Goal: Task Accomplishment & Management: Use online tool/utility

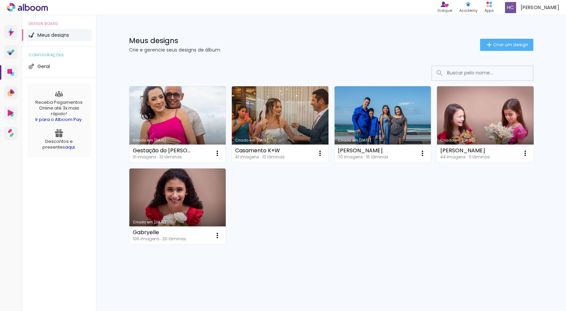
click at [197, 124] on link "Criado em [DATE]" at bounding box center [177, 124] width 97 height 76
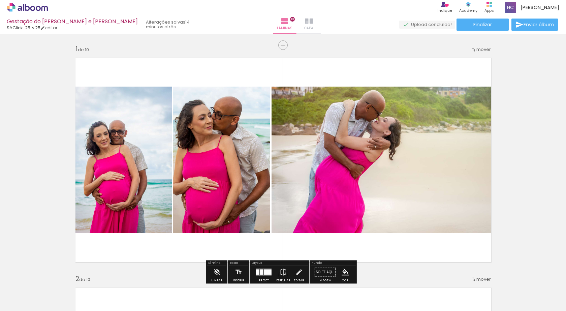
click at [305, 22] on iron-icon at bounding box center [309, 21] width 8 height 8
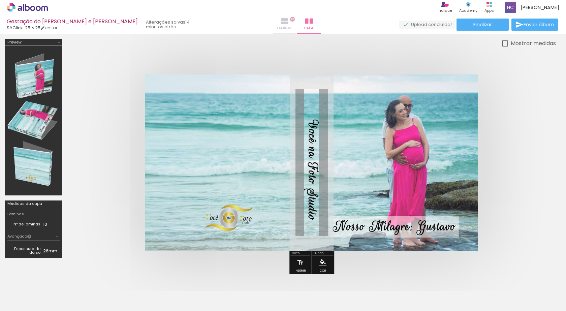
click at [281, 17] on iron-icon at bounding box center [285, 21] width 8 height 8
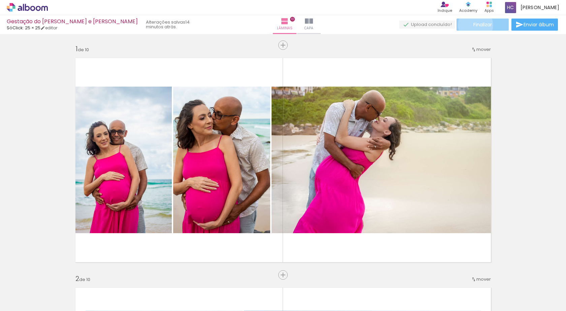
click at [474, 25] on span "Finalizar" at bounding box center [483, 24] width 19 height 5
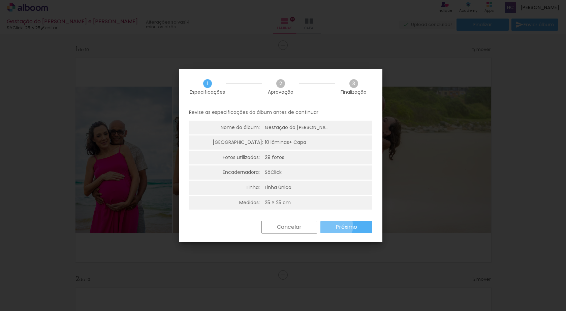
click at [0, 0] on slot "Próximo" at bounding box center [0, 0] width 0 height 0
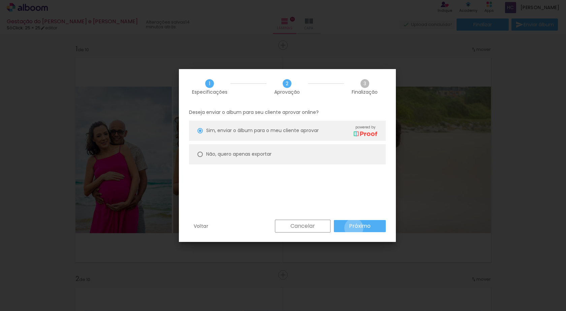
click at [0, 0] on slot "Próximo" at bounding box center [0, 0] width 0 height 0
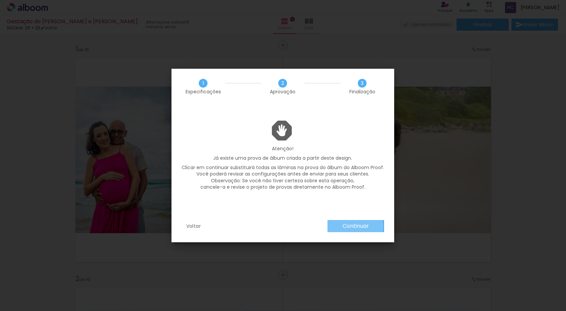
click at [0, 0] on slot "Continuar" at bounding box center [0, 0] width 0 height 0
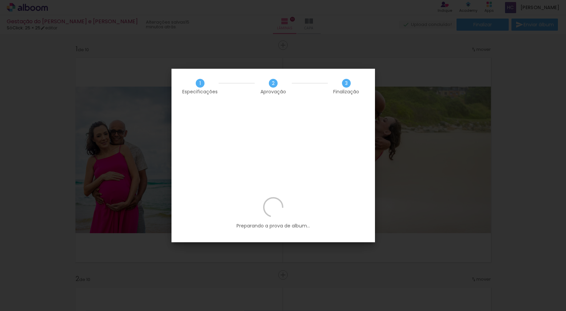
click at [167, 45] on iron-overlay-backdrop at bounding box center [283, 155] width 566 height 311
click at [312, 197] on div "Preparando a prova de album..." at bounding box center [274, 219] width 204 height 45
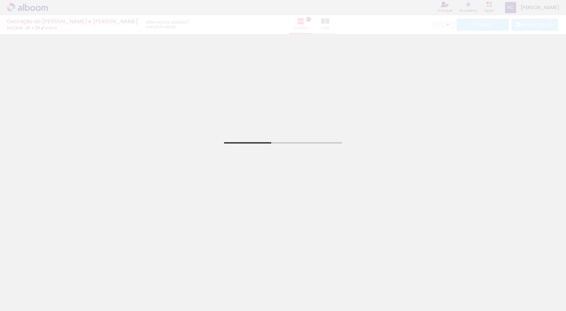
drag, startPoint x: 28, startPoint y: 6, endPoint x: 25, endPoint y: 7, distance: 3.4
click at [24, 3] on div "Gestação do Gabriel - Andreia e Dyo SóClick: 25 × 25 editar 17 minutos atrás. L…" at bounding box center [283, 17] width 566 height 34
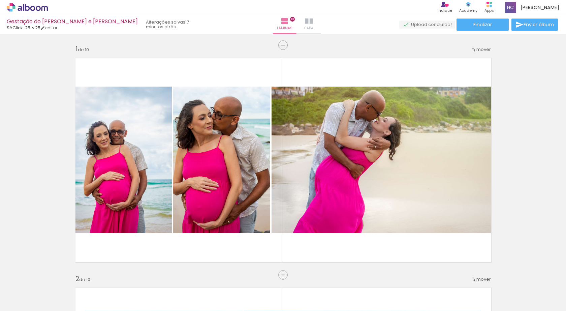
click at [304, 26] on span "Capa" at bounding box center [308, 28] width 9 height 6
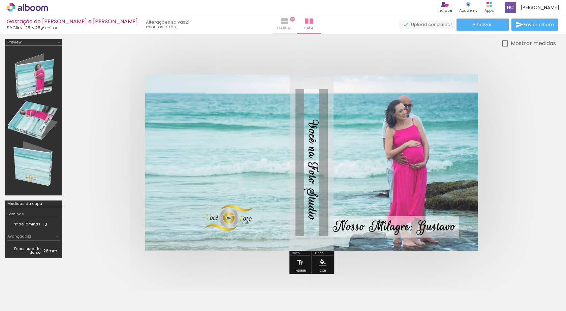
click at [277, 26] on span "Lâminas" at bounding box center [285, 28] width 16 height 6
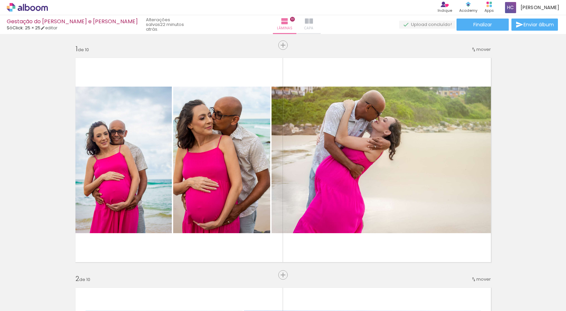
click at [305, 22] on iron-icon at bounding box center [309, 21] width 8 height 8
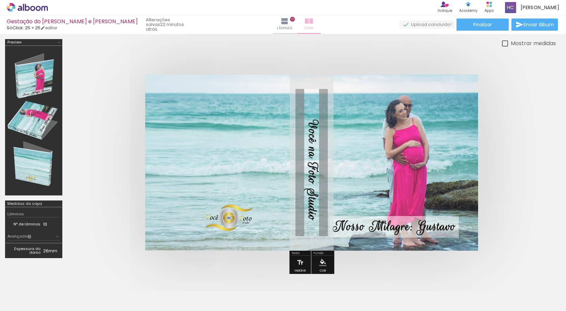
scroll to position [0, 662]
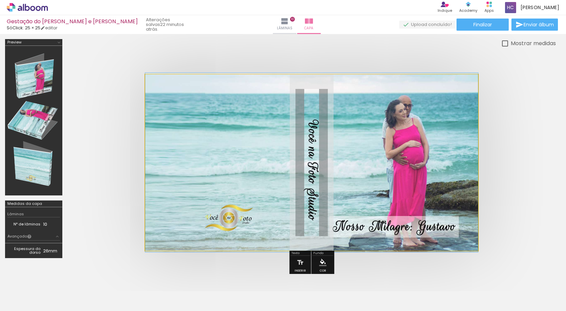
click at [318, 168] on quentale-photo at bounding box center [311, 163] width 333 height 176
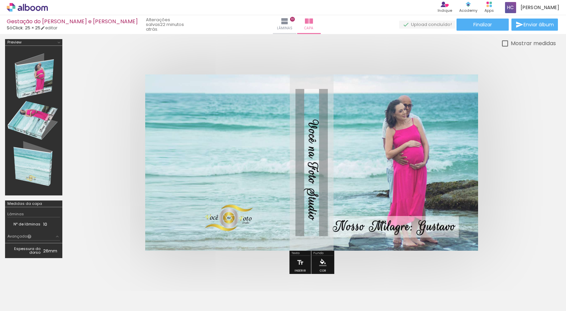
click at [313, 164] on quentale-photo at bounding box center [311, 163] width 333 height 176
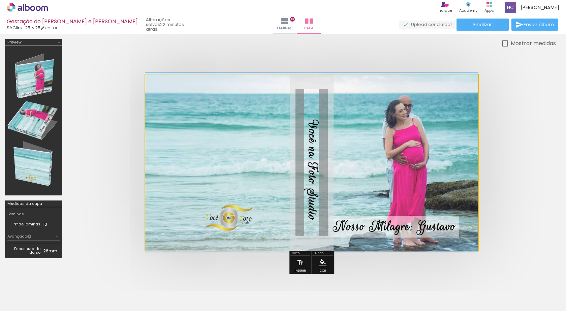
click at [313, 164] on quentale-photo at bounding box center [311, 163] width 333 height 176
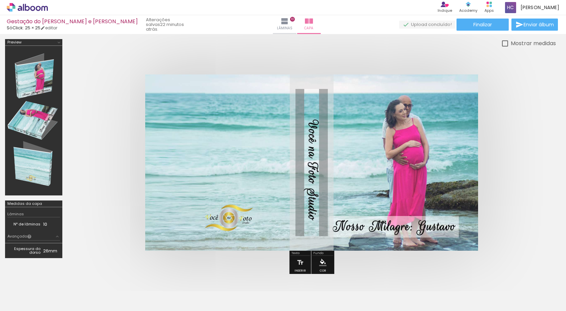
click at [308, 158] on quentale-photo at bounding box center [311, 163] width 333 height 176
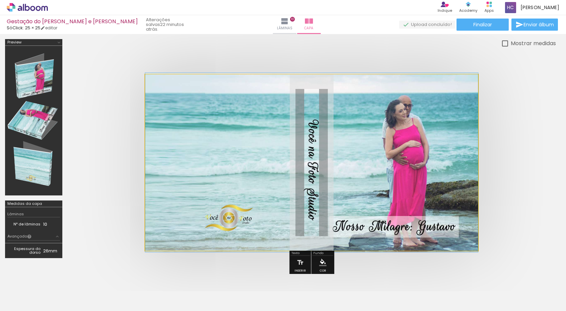
drag, startPoint x: 305, startPoint y: 143, endPoint x: 310, endPoint y: 146, distance: 5.9
click at [305, 143] on quentale-photo at bounding box center [311, 163] width 333 height 176
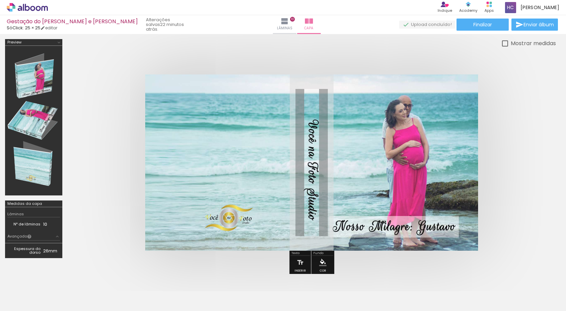
click at [310, 146] on quentale-photo at bounding box center [311, 163] width 333 height 176
click at [340, 173] on quentale-photo at bounding box center [311, 163] width 333 height 176
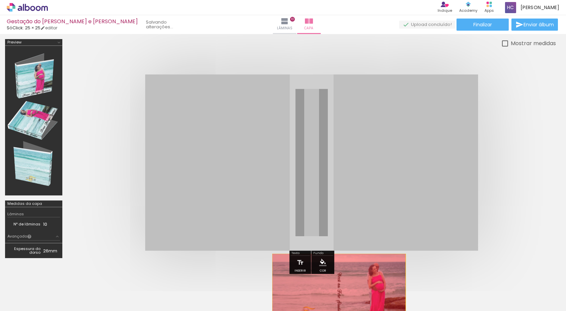
drag, startPoint x: 353, startPoint y: 159, endPoint x: 339, endPoint y: 290, distance: 131.6
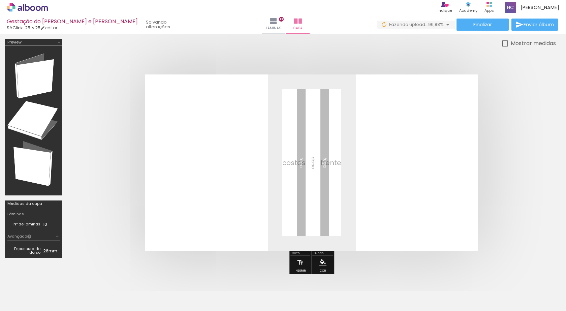
scroll to position [0, 699]
click at [507, 292] on div at bounding box center [501, 289] width 33 height 18
click at [539, 288] on div at bounding box center [538, 289] width 33 height 18
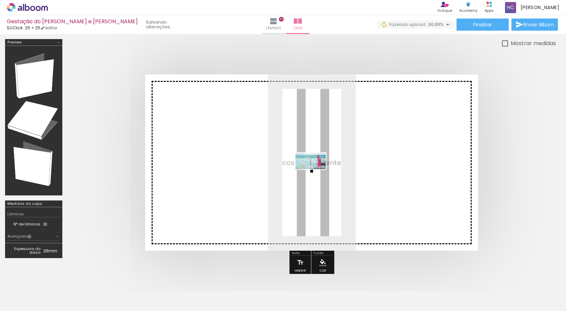
drag, startPoint x: 543, startPoint y: 289, endPoint x: 316, endPoint y: 174, distance: 253.9
click at [316, 174] on quentale-workspace at bounding box center [283, 155] width 566 height 311
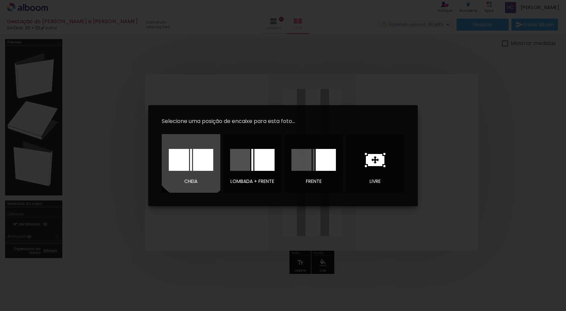
click at [194, 159] on div at bounding box center [203, 160] width 20 height 22
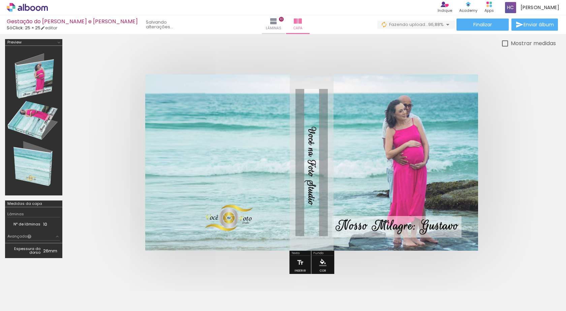
click at [511, 171] on quentale-cover at bounding box center [311, 163] width 435 height 176
click at [506, 293] on div at bounding box center [501, 289] width 33 height 18
click at [533, 292] on div at bounding box center [538, 289] width 33 height 18
click at [524, 170] on quentale-cover at bounding box center [311, 163] width 435 height 176
click at [505, 44] on div at bounding box center [505, 43] width 6 height 6
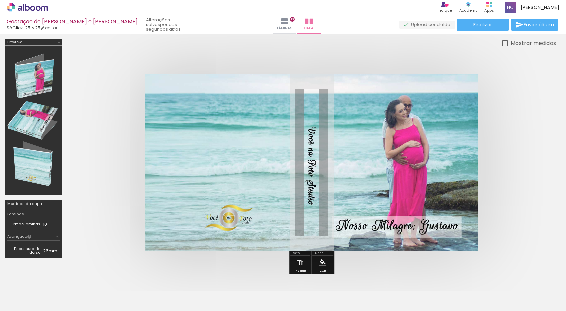
type paper-checkbox "on"
click at [505, 44] on div at bounding box center [505, 43] width 6 height 6
click at [491, 26] on paper-button "Finalizar" at bounding box center [483, 25] width 52 height 12
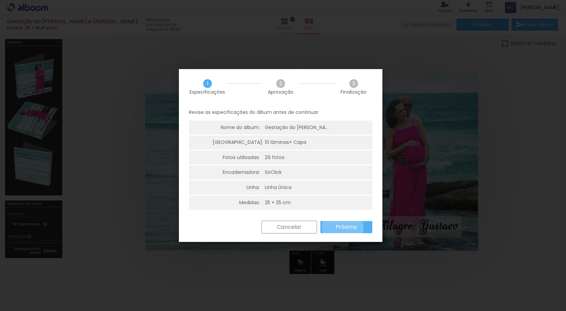
click at [0, 0] on slot "Próximo" at bounding box center [0, 0] width 0 height 0
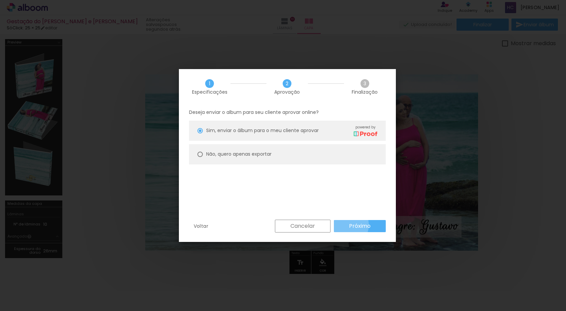
click at [346, 225] on paper-button "Próximo" at bounding box center [360, 226] width 52 height 12
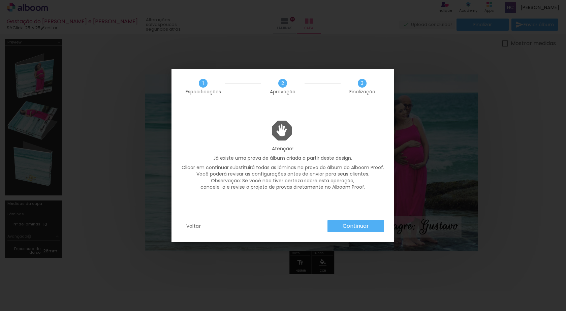
scroll to position [0, 699]
click at [0, 0] on slot "Continuar" at bounding box center [0, 0] width 0 height 0
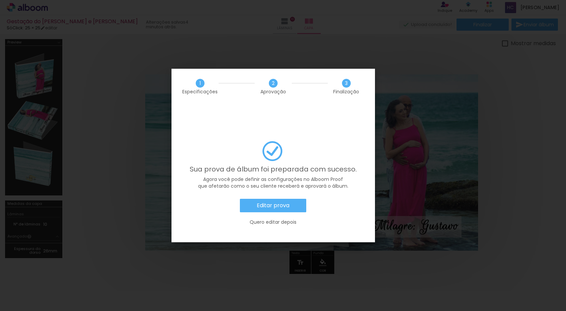
scroll to position [0, 699]
click at [0, 0] on slot "Editar prova" at bounding box center [0, 0] width 0 height 0
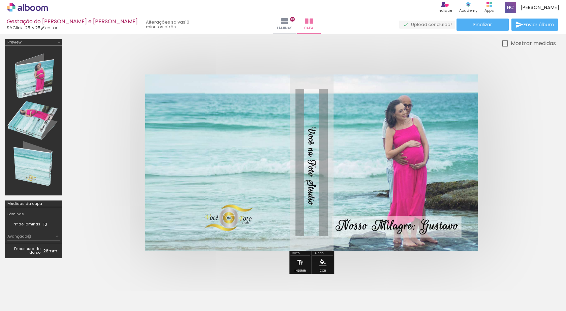
scroll to position [0, 699]
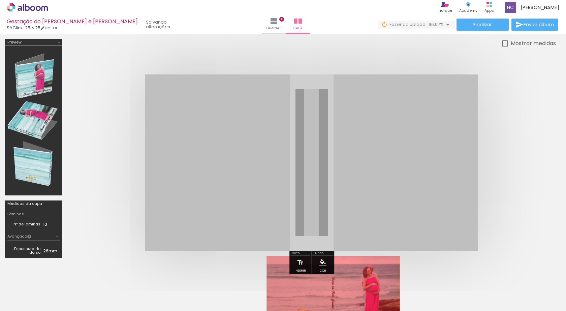
drag, startPoint x: 337, startPoint y: 169, endPoint x: 333, endPoint y: 291, distance: 122.4
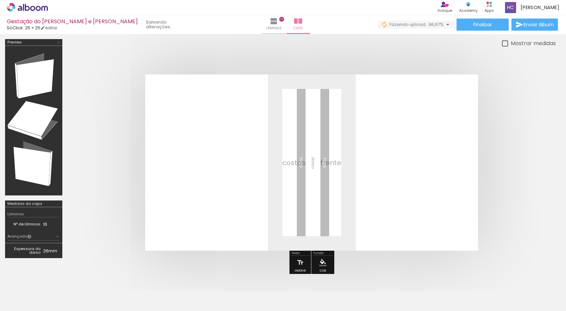
scroll to position [0, 737]
click at [467, 289] on div at bounding box center [463, 289] width 33 height 18
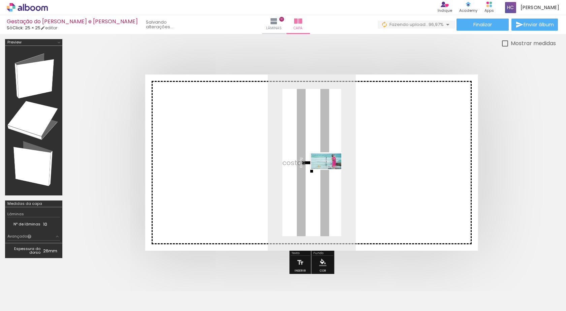
drag, startPoint x: 467, startPoint y: 294, endPoint x: 331, endPoint y: 173, distance: 181.3
click at [331, 173] on quentale-workspace at bounding box center [283, 155] width 566 height 311
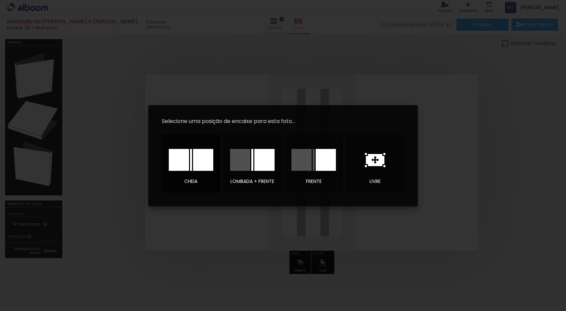
click at [187, 157] on div at bounding box center [179, 160] width 20 height 22
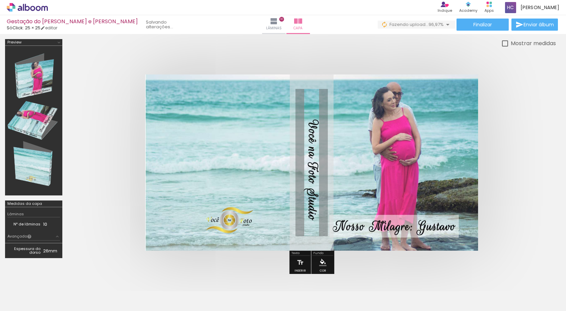
drag, startPoint x: 32, startPoint y: 88, endPoint x: 41, endPoint y: 81, distance: 11.5
click at [41, 81] on div at bounding box center [33, 120] width 53 height 145
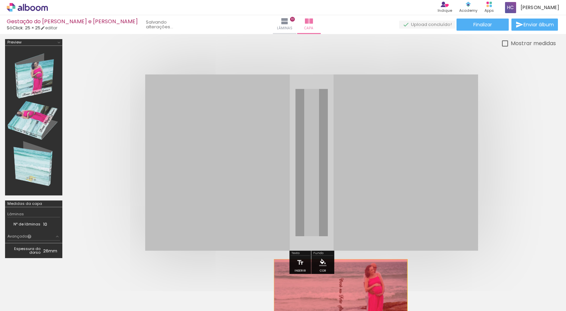
drag, startPoint x: 318, startPoint y: 169, endPoint x: 342, endPoint y: 297, distance: 130.3
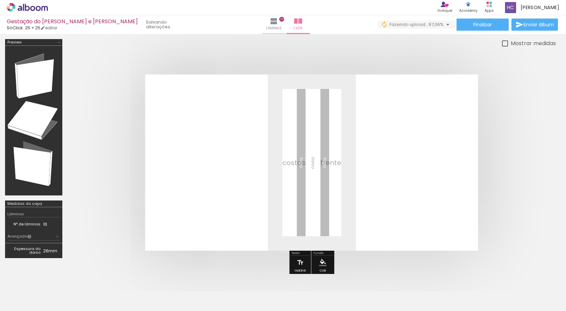
scroll to position [0, 775]
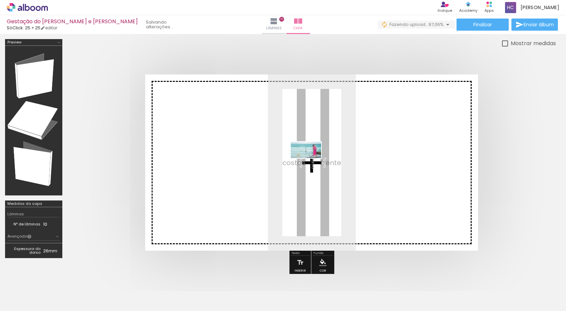
drag, startPoint x: 547, startPoint y: 292, endPoint x: 311, endPoint y: 162, distance: 269.4
click at [311, 162] on quentale-workspace at bounding box center [283, 155] width 566 height 311
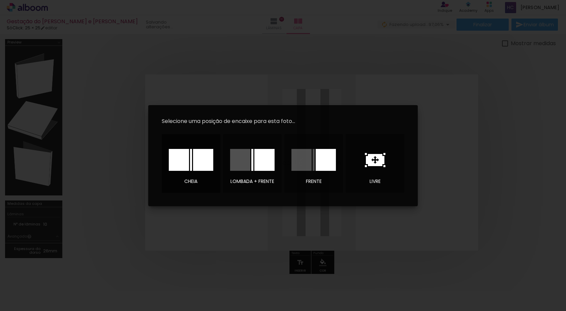
click at [182, 158] on div at bounding box center [179, 160] width 20 height 22
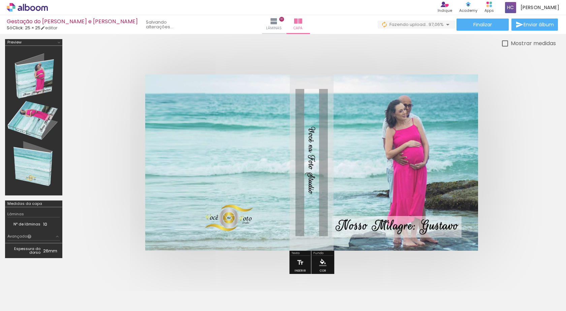
click at [516, 193] on quentale-cover at bounding box center [311, 163] width 435 height 176
click at [446, 24] on iron-icon at bounding box center [448, 25] width 8 height 8
click at [445, 25] on iron-icon at bounding box center [448, 25] width 8 height 8
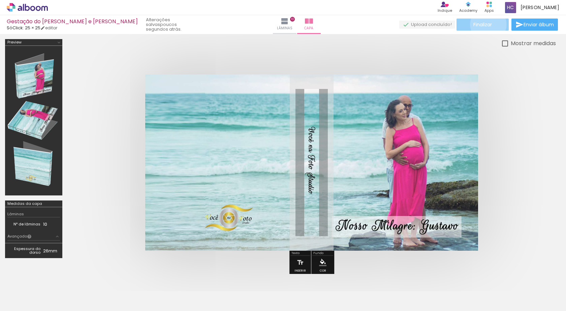
click at [486, 24] on span "Finalizar" at bounding box center [483, 24] width 19 height 5
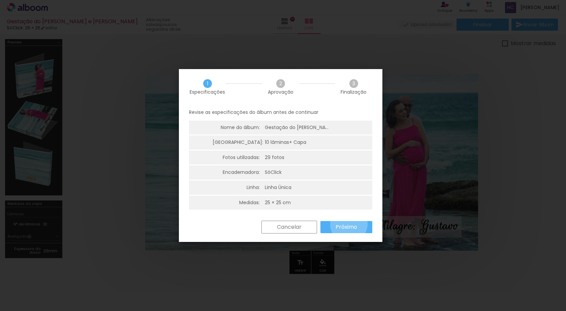
click at [0, 0] on slot "Próximo" at bounding box center [0, 0] width 0 height 0
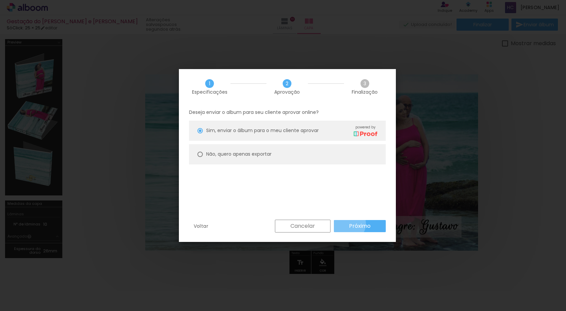
click at [349, 224] on paper-button "Próximo" at bounding box center [360, 226] width 52 height 12
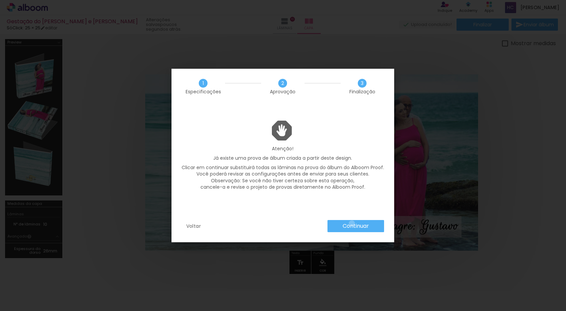
click at [0, 0] on slot "Continuar" at bounding box center [0, 0] width 0 height 0
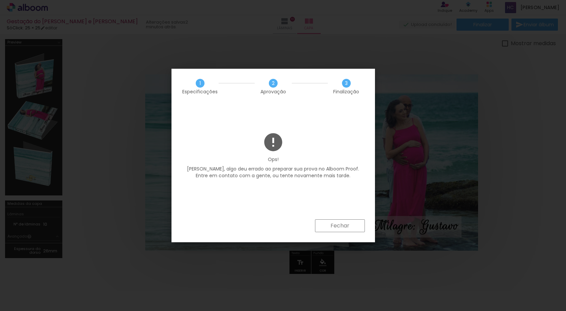
click at [0, 0] on slot "Fechar" at bounding box center [0, 0] width 0 height 0
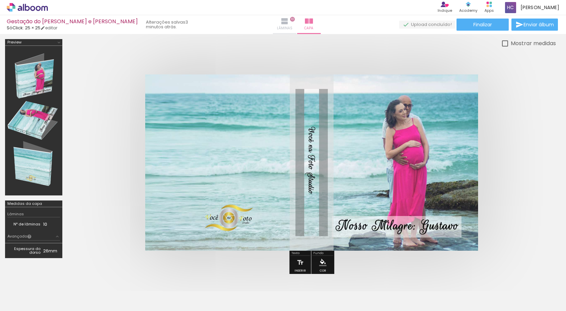
click at [281, 24] on iron-icon at bounding box center [285, 21] width 8 height 8
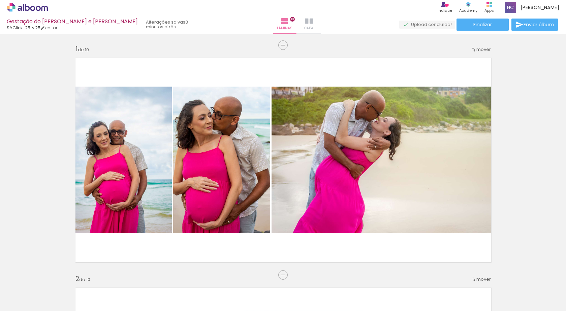
scroll to position [0, 775]
click at [305, 25] on iron-icon at bounding box center [309, 21] width 8 height 8
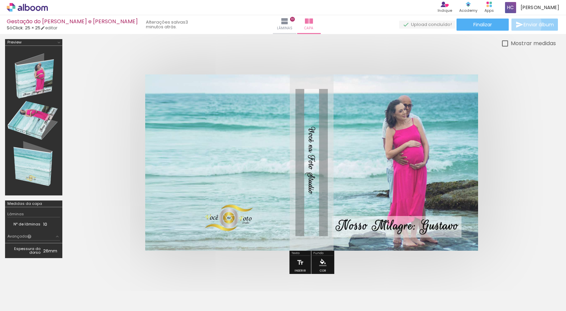
click at [524, 25] on span "Enviar álbum" at bounding box center [539, 24] width 30 height 5
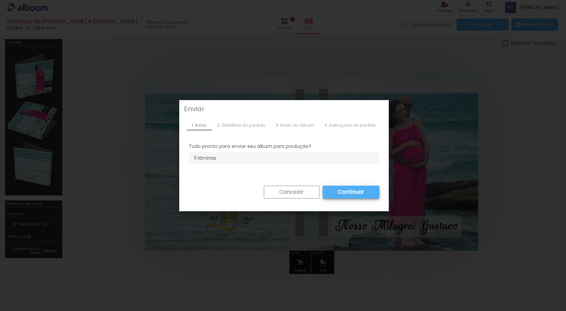
click at [306, 192] on paper-button "Cancelar" at bounding box center [292, 192] width 56 height 13
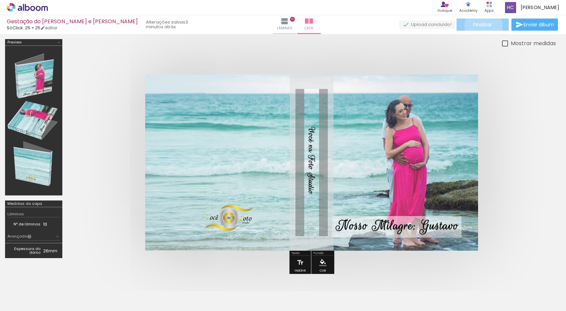
click at [481, 25] on span "Finalizar" at bounding box center [483, 24] width 19 height 5
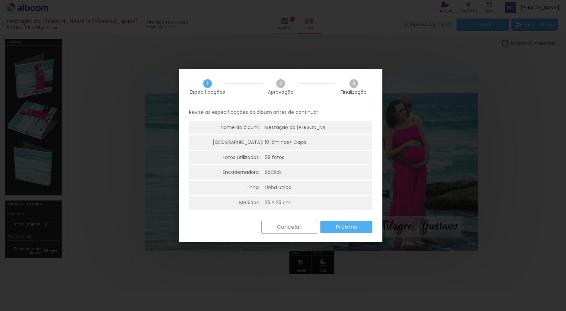
click at [0, 0] on slot "Próximo" at bounding box center [0, 0] width 0 height 0
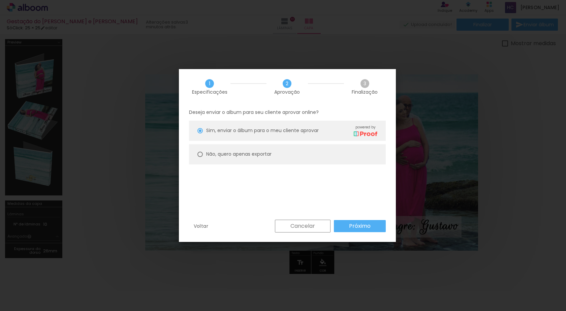
click at [0, 0] on slot "Não, quero apenas exportar" at bounding box center [0, 0] width 0 height 0
type paper-radio-button "on"
click at [0, 0] on slot "Próximo" at bounding box center [0, 0] width 0 height 0
click at [0, 0] on slot "Exportar" at bounding box center [0, 0] width 0 height 0
type input "Alta, 300 DPI"
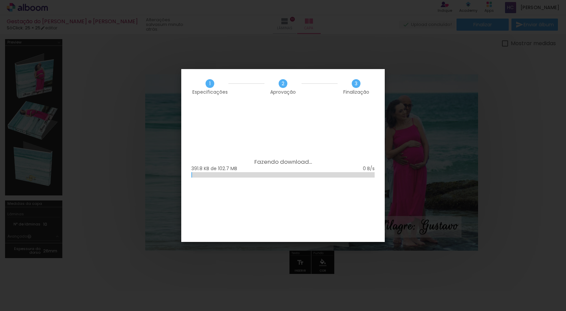
scroll to position [0, 775]
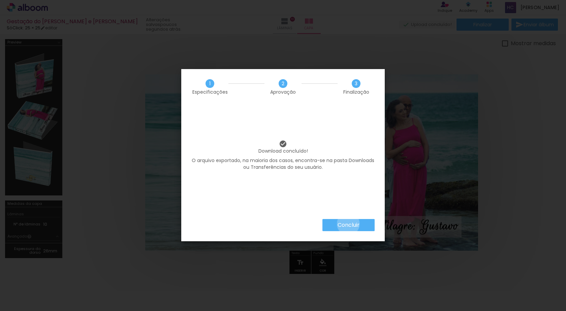
drag, startPoint x: 348, startPoint y: 224, endPoint x: 319, endPoint y: 204, distance: 35.3
click at [0, 0] on slot "Concluir" at bounding box center [0, 0] width 0 height 0
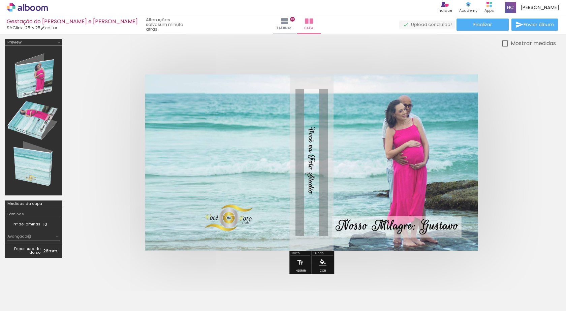
scroll to position [0, 775]
click at [489, 5] on rect at bounding box center [488, 6] width 2 height 2
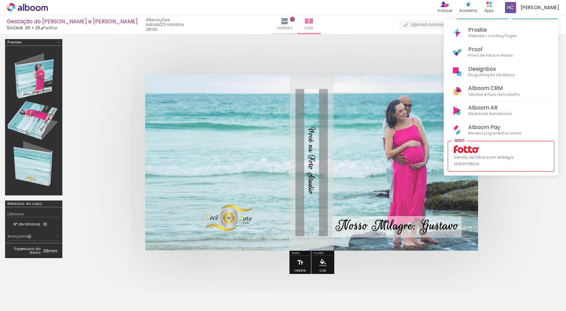
scroll to position [0, 775]
click at [412, 44] on div at bounding box center [283, 155] width 566 height 311
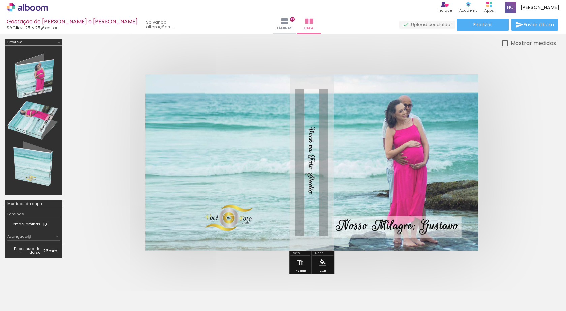
scroll to position [0, 813]
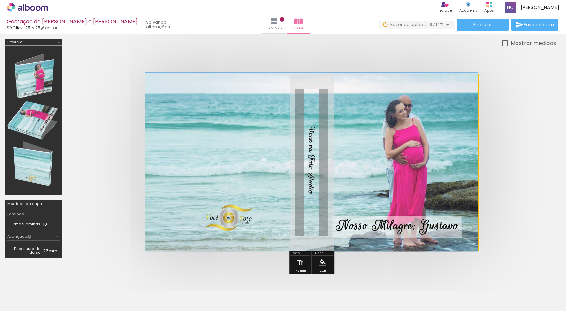
click at [351, 201] on quentale-photo at bounding box center [311, 163] width 333 height 176
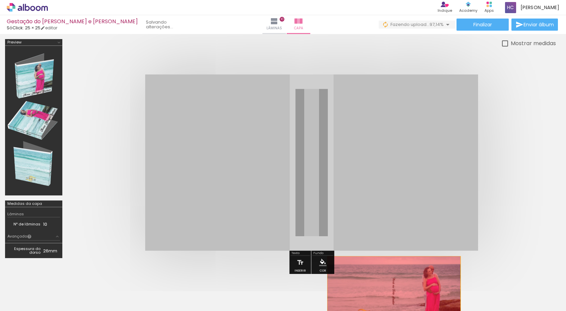
drag, startPoint x: 346, startPoint y: 185, endPoint x: 394, endPoint y: 292, distance: 117.3
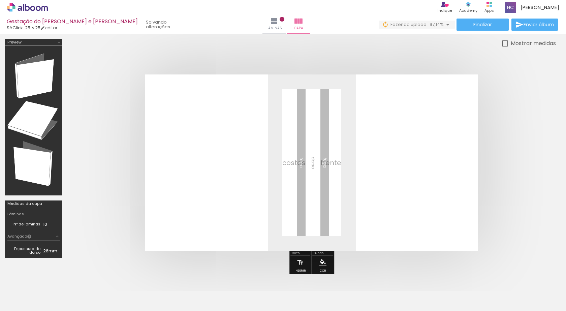
click at [532, 292] on div at bounding box center [538, 289] width 33 height 18
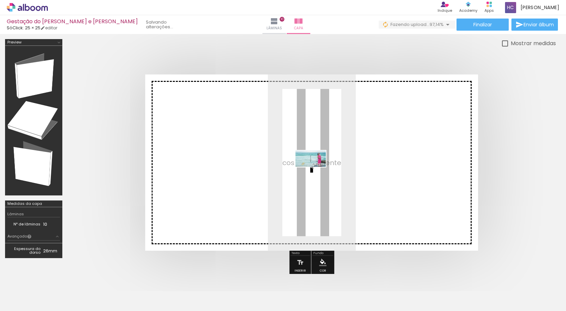
drag, startPoint x: 537, startPoint y: 292, endPoint x: 316, endPoint y: 172, distance: 252.3
click at [316, 171] on quentale-workspace at bounding box center [283, 155] width 566 height 311
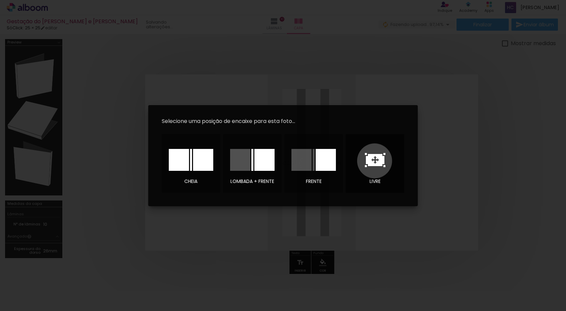
click at [375, 161] on icon at bounding box center [375, 160] width 21 height 14
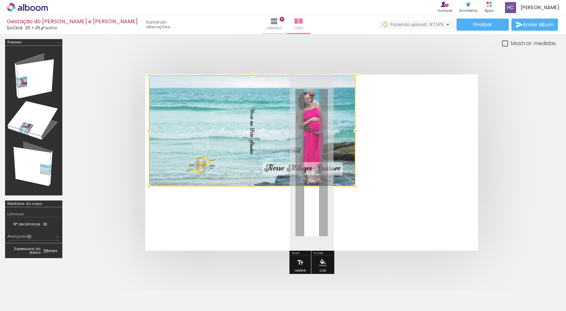
drag, startPoint x: 268, startPoint y: 138, endPoint x: 168, endPoint y: 82, distance: 115.2
click at [149, 77] on div at bounding box center [148, 74] width 13 height 13
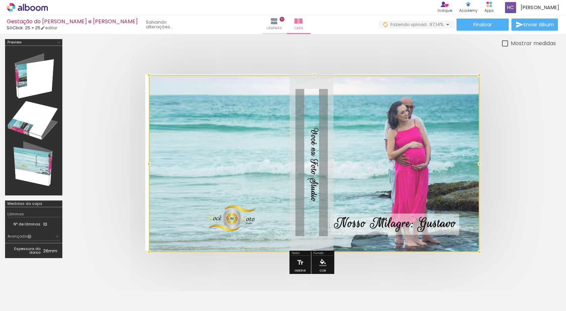
drag, startPoint x: 355, startPoint y: 187, endPoint x: 472, endPoint y: 254, distance: 135.3
click at [476, 256] on div at bounding box center [479, 251] width 13 height 13
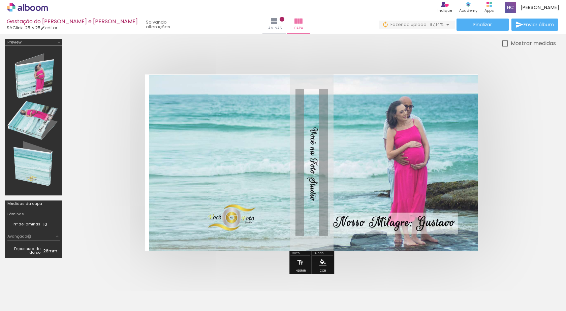
click at [154, 168] on quentale-photo at bounding box center [313, 163] width 329 height 176
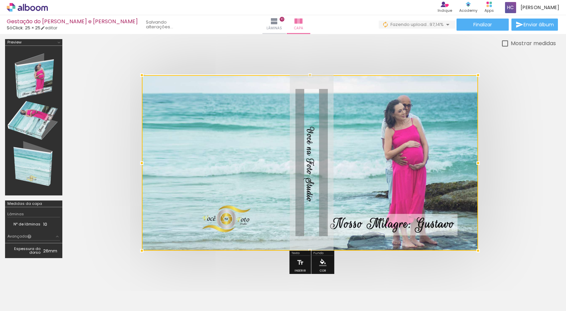
click at [146, 163] on div at bounding box center [141, 162] width 13 height 13
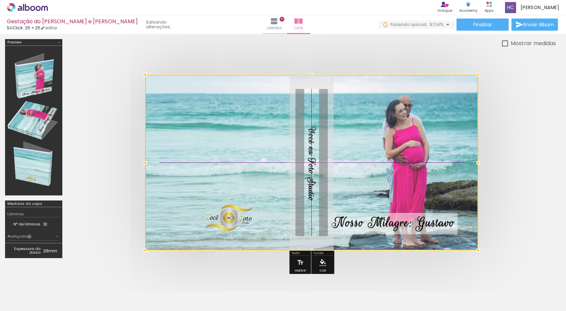
drag, startPoint x: 357, startPoint y: 192, endPoint x: 362, endPoint y: 187, distance: 6.9
click at [362, 187] on div at bounding box center [311, 163] width 333 height 176
click at [520, 114] on quentale-cover at bounding box center [311, 163] width 435 height 176
click at [523, 140] on quentale-cover at bounding box center [311, 163] width 435 height 176
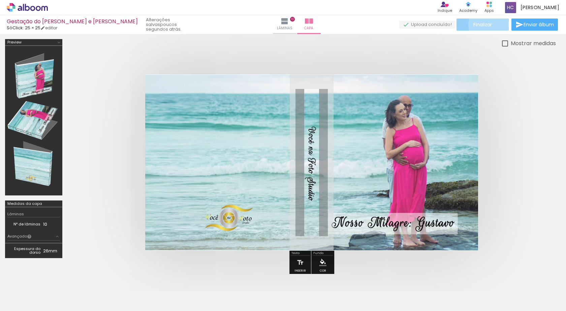
click at [487, 25] on span "Finalizar" at bounding box center [483, 24] width 19 height 5
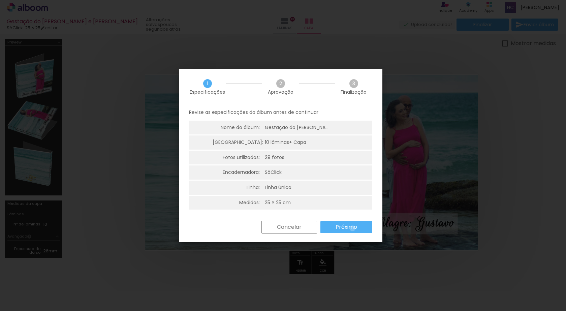
click at [0, 0] on slot "Próximo" at bounding box center [0, 0] width 0 height 0
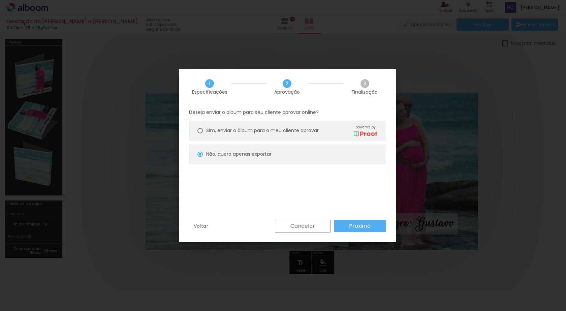
click at [313, 136] on div "Sim, enviar o álbum para o meu cliente aprovar powered by" at bounding box center [291, 131] width 171 height 12
type paper-radio-button "on"
click at [0, 0] on slot "Próximo" at bounding box center [0, 0] width 0 height 0
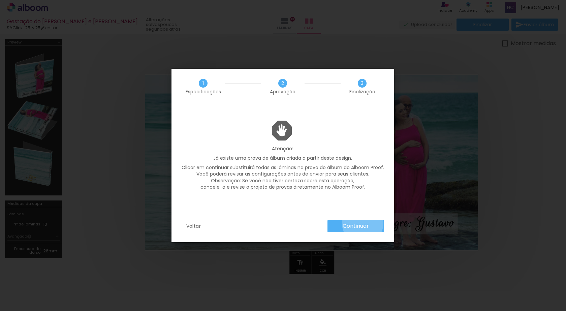
click at [0, 0] on slot "Continuar" at bounding box center [0, 0] width 0 height 0
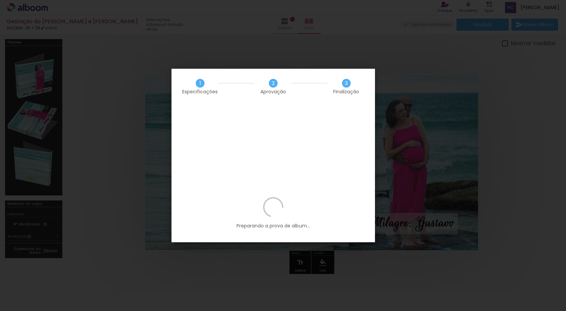
scroll to position [0, 813]
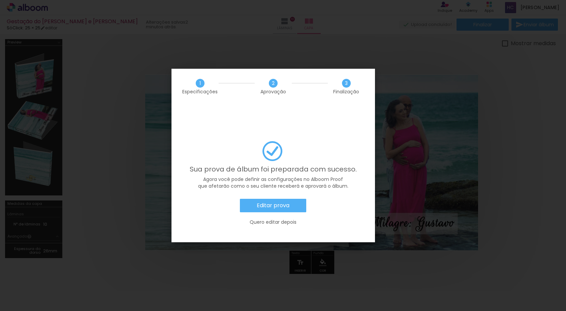
scroll to position [0, 813]
click at [0, 0] on slot "Quero editar depois" at bounding box center [0, 0] width 0 height 0
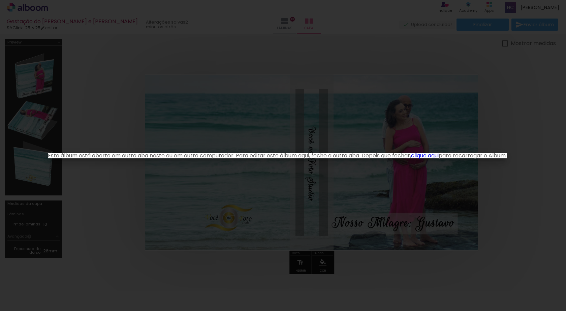
click at [438, 155] on link "clique aqui" at bounding box center [425, 156] width 28 height 8
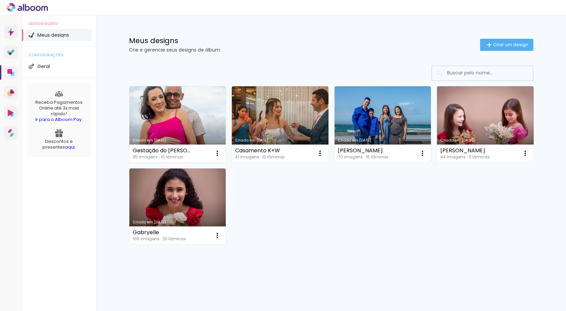
click at [183, 125] on link "Criado em [DATE]" at bounding box center [177, 124] width 97 height 76
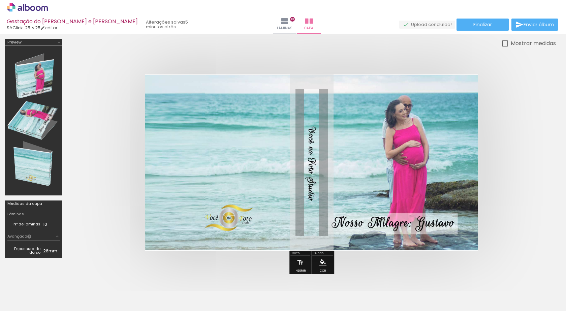
click at [348, 126] on quentale-photo at bounding box center [311, 163] width 333 height 176
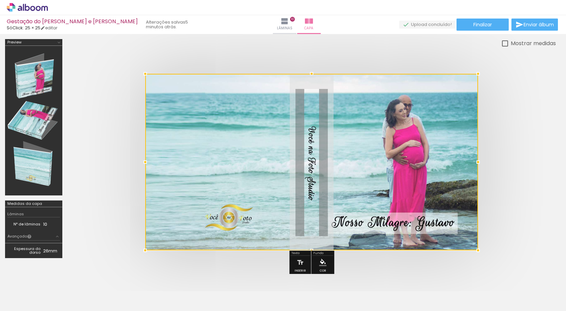
drag, startPoint x: 312, startPoint y: 76, endPoint x: 316, endPoint y: 89, distance: 13.9
click at [316, 81] on div at bounding box center [311, 73] width 13 height 13
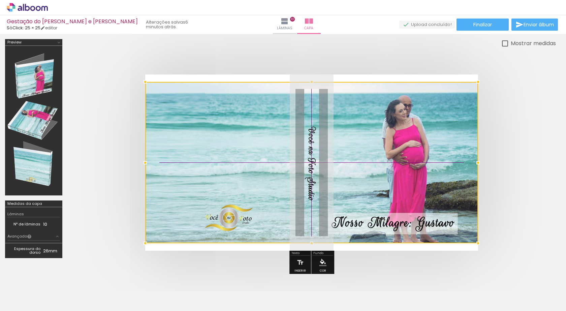
drag, startPoint x: 314, startPoint y: 126, endPoint x: 314, endPoint y: 107, distance: 19.9
click at [314, 107] on div at bounding box center [311, 163] width 333 height 162
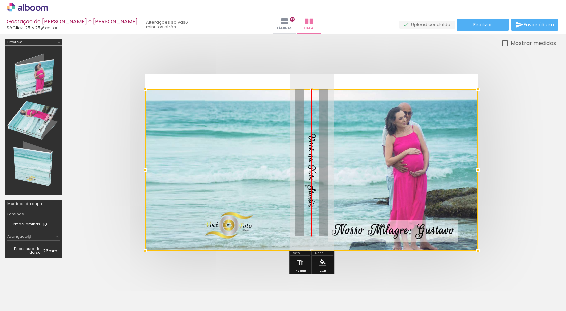
drag, startPoint x: 319, startPoint y: 92, endPoint x: 317, endPoint y: 128, distance: 35.5
click at [317, 128] on div at bounding box center [311, 170] width 333 height 162
drag, startPoint x: 314, startPoint y: 90, endPoint x: 316, endPoint y: 75, distance: 15.3
click at [316, 75] on album-spread at bounding box center [311, 163] width 333 height 176
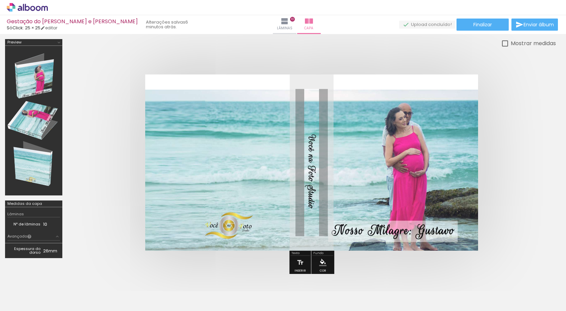
click at [313, 88] on quentale-layouter at bounding box center [311, 163] width 333 height 176
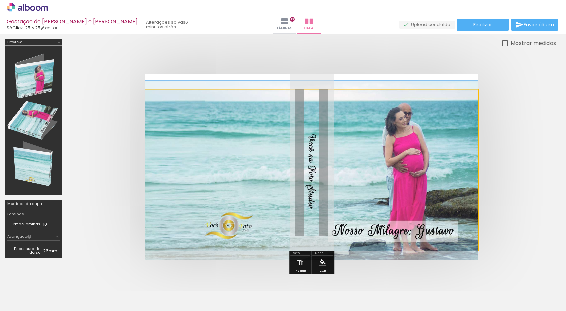
click at [309, 98] on quentale-photo at bounding box center [311, 170] width 333 height 161
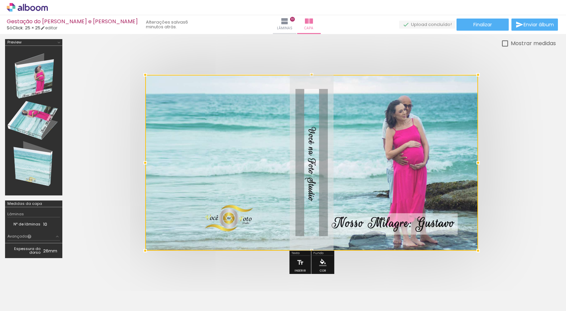
drag, startPoint x: 312, startPoint y: 89, endPoint x: 316, endPoint y: 77, distance: 12.9
click at [316, 77] on div at bounding box center [311, 74] width 13 height 13
drag, startPoint x: 374, startPoint y: 177, endPoint x: 396, endPoint y: 166, distance: 23.8
click at [396, 166] on div at bounding box center [311, 163] width 333 height 176
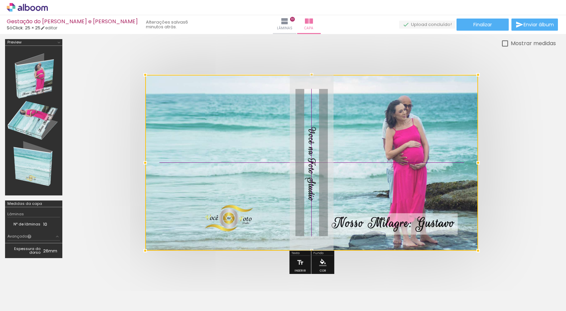
drag, startPoint x: 313, startPoint y: 184, endPoint x: 319, endPoint y: 182, distance: 6.2
click at [319, 182] on div at bounding box center [311, 163] width 333 height 176
click at [514, 126] on quentale-cover at bounding box center [311, 163] width 435 height 176
drag, startPoint x: 526, startPoint y: 136, endPoint x: 521, endPoint y: 139, distance: 6.1
click at [526, 137] on quentale-cover at bounding box center [311, 163] width 435 height 176
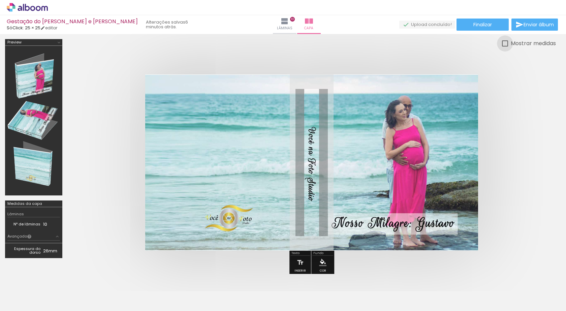
click at [506, 45] on div at bounding box center [505, 43] width 6 height 6
type paper-checkbox "on"
click at [506, 45] on div at bounding box center [505, 43] width 6 height 6
